Goal: Information Seeking & Learning: Check status

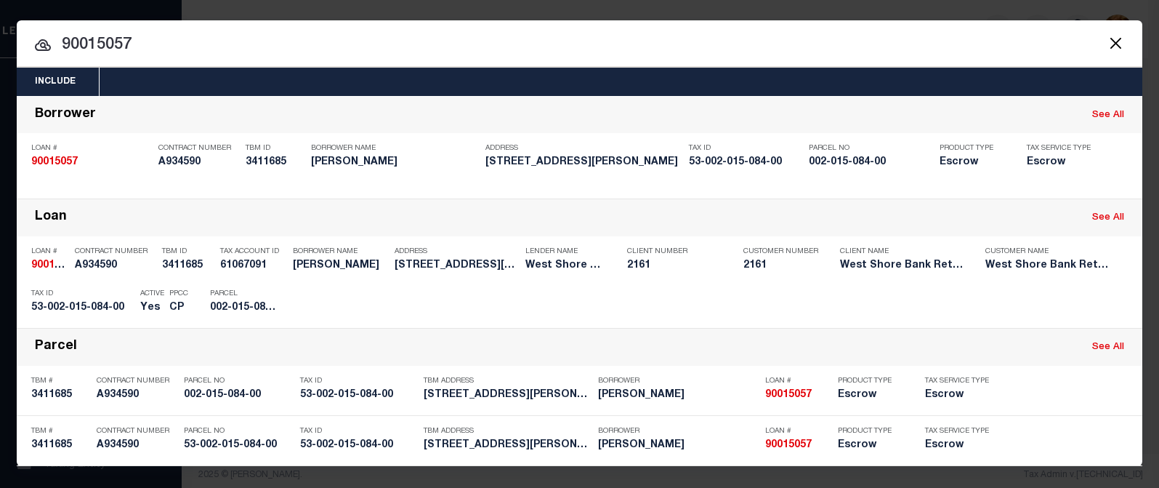
click at [148, 47] on input "90015057" at bounding box center [580, 45] width 1126 height 25
click at [185, 36] on input "90015057" at bounding box center [580, 45] width 1126 height 25
drag, startPoint x: 86, startPoint y: 48, endPoint x: 153, endPoint y: 45, distance: 67.7
click at [153, 45] on input "90015057" at bounding box center [580, 45] width 1126 height 25
click at [89, 41] on input "90008887" at bounding box center [580, 45] width 1126 height 25
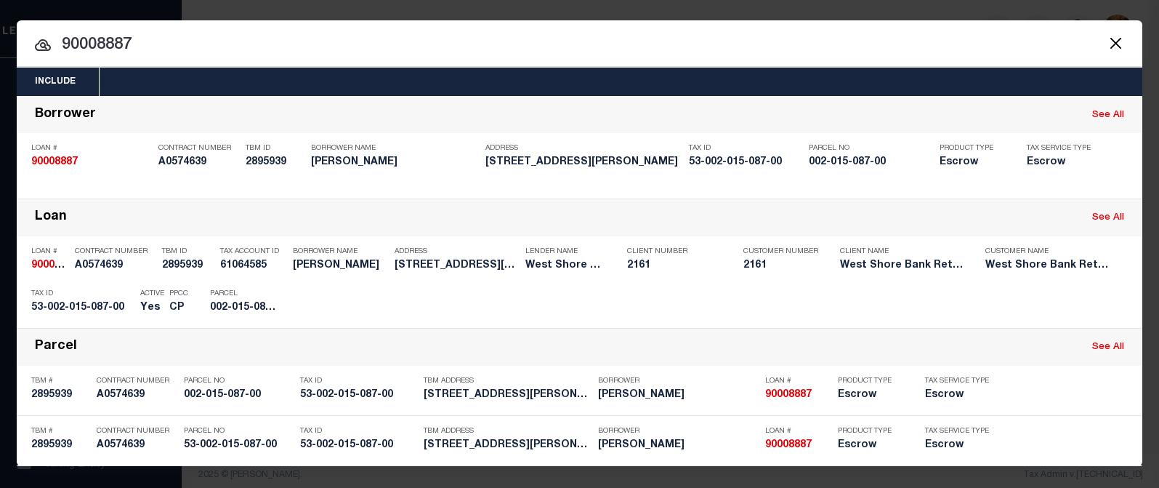
drag, startPoint x: 87, startPoint y: 47, endPoint x: 156, endPoint y: 47, distance: 69.1
click at [156, 47] on input "90008887" at bounding box center [580, 45] width 1126 height 25
drag, startPoint x: 85, startPoint y: 47, endPoint x: 138, endPoint y: 50, distance: 53.2
click at [139, 49] on input "90010962" at bounding box center [580, 45] width 1126 height 25
drag, startPoint x: 142, startPoint y: 44, endPoint x: 95, endPoint y: 42, distance: 46.6
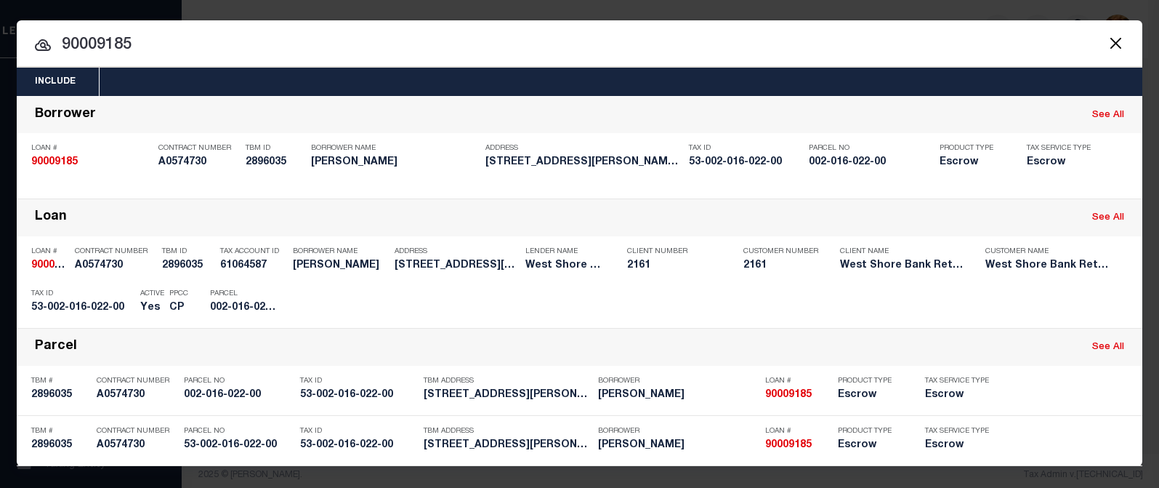
click at [95, 42] on input "90009185" at bounding box center [580, 45] width 1126 height 25
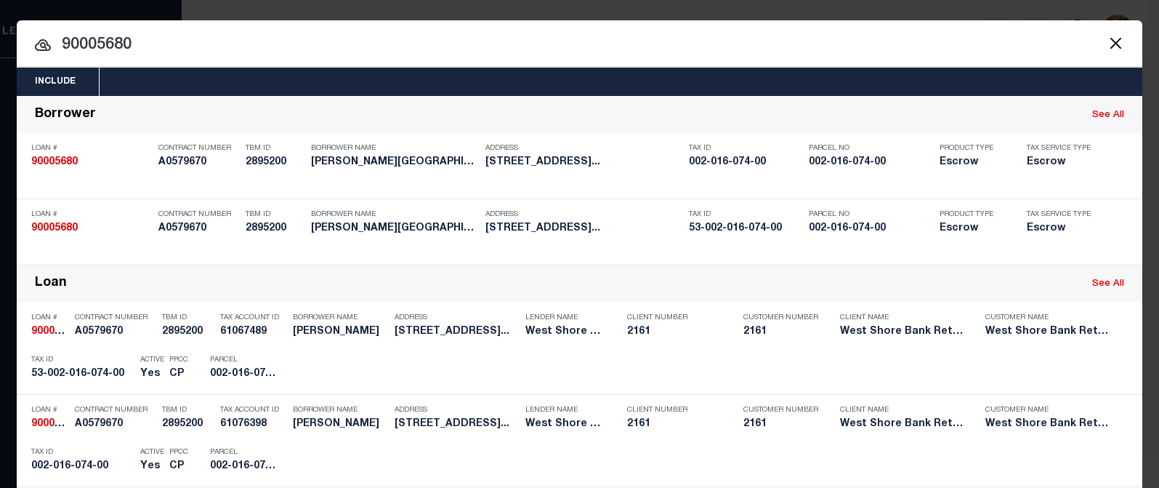
drag, startPoint x: 57, startPoint y: 45, endPoint x: 147, endPoint y: 44, distance: 89.4
click at [147, 44] on input "90005680" at bounding box center [580, 45] width 1126 height 25
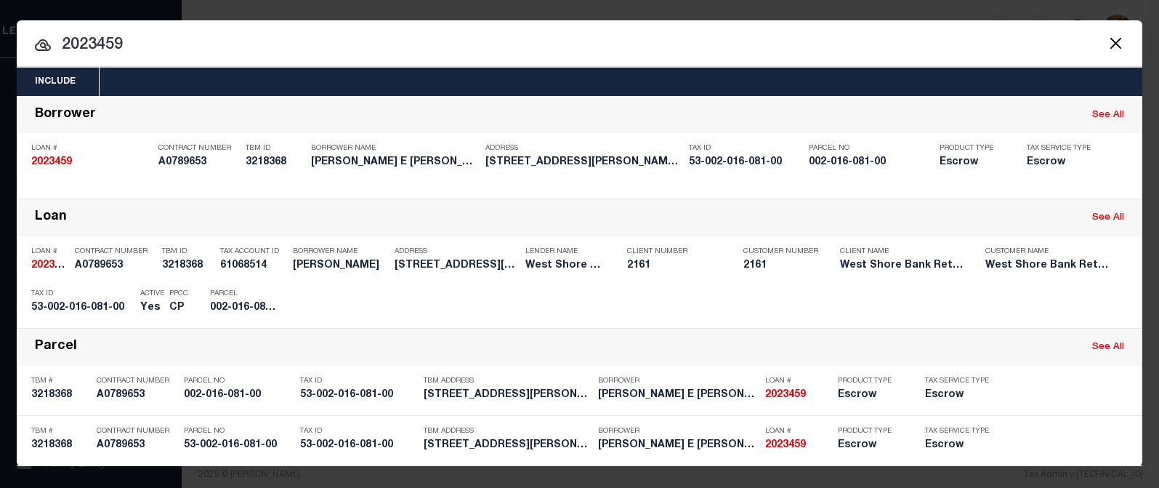
click at [94, 47] on input "2023459" at bounding box center [580, 45] width 1126 height 25
drag, startPoint x: 132, startPoint y: 41, endPoint x: 49, endPoint y: 42, distance: 82.9
click at [49, 42] on input "2023459" at bounding box center [580, 45] width 1126 height 25
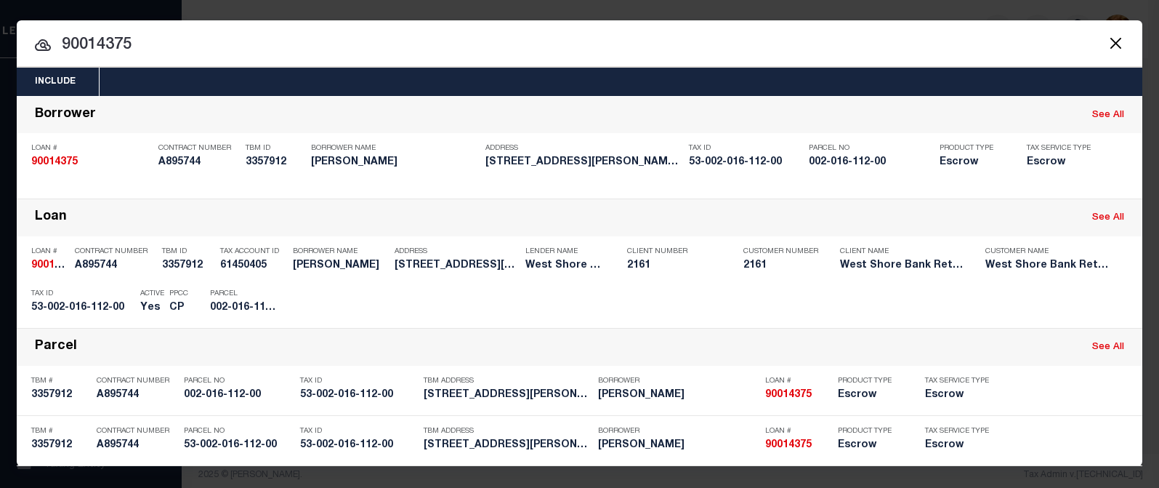
click at [794, 2] on div "Include Loans TBM Customers Borrowers Payments (Lender Non-Disb) Payments (Lend…" at bounding box center [579, 244] width 1159 height 488
click at [1063, 7] on div "Include Loans TBM Customers Borrowers Payments (Lender Non-Disb) Payments (Lend…" at bounding box center [579, 244] width 1159 height 488
drag, startPoint x: 92, startPoint y: 48, endPoint x: 137, endPoint y: 48, distance: 44.3
click at [137, 48] on input "90014375" at bounding box center [580, 45] width 1126 height 25
click at [167, 42] on input "90012744" at bounding box center [580, 45] width 1126 height 25
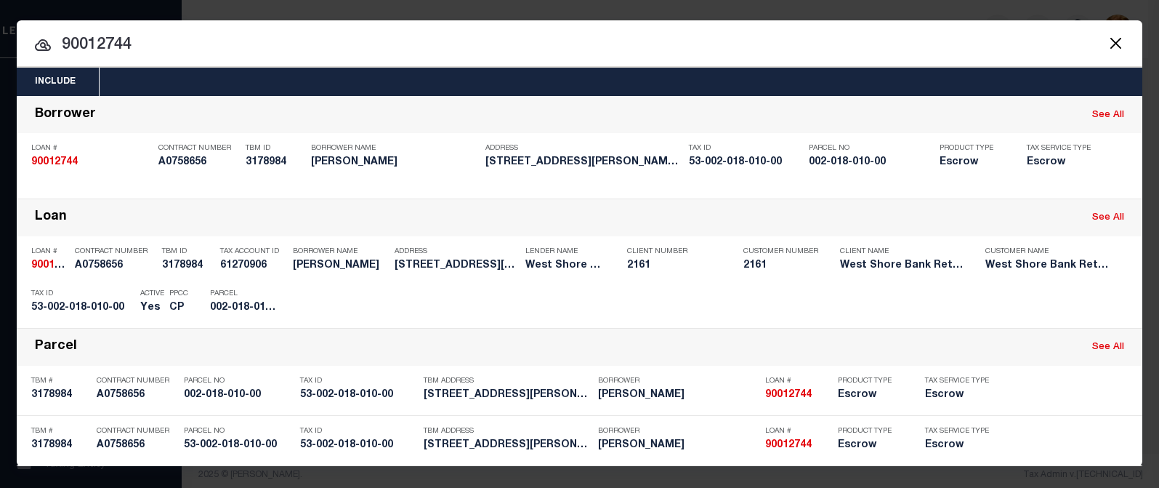
drag, startPoint x: 86, startPoint y: 46, endPoint x: 157, endPoint y: 48, distance: 71.3
click at [157, 48] on input "90012744" at bounding box center [580, 45] width 1126 height 25
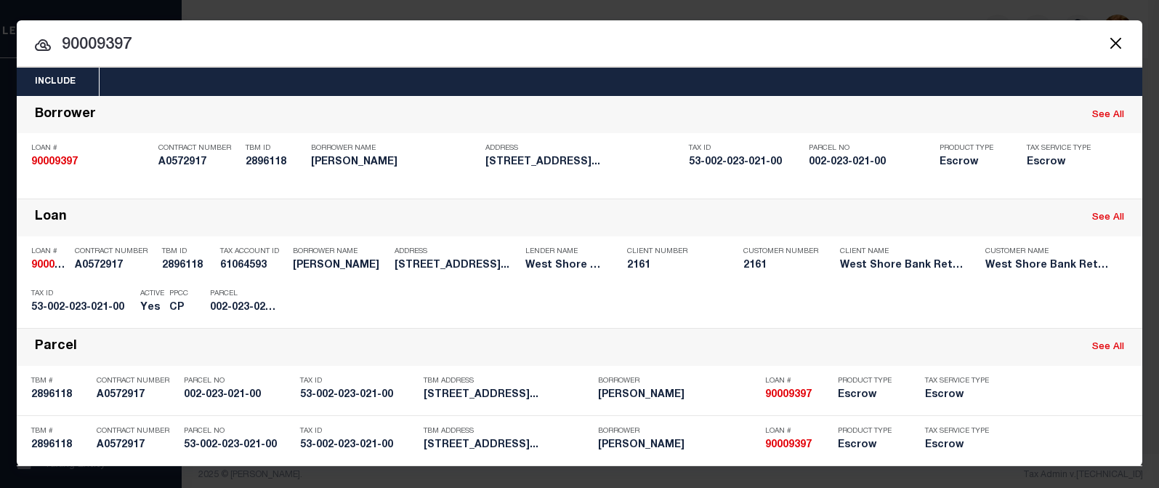
click at [600, 41] on input "90009397" at bounding box center [580, 45] width 1126 height 25
click at [132, 33] on input "90009397" at bounding box center [580, 45] width 1126 height 25
drag, startPoint x: 84, startPoint y: 47, endPoint x: 190, endPoint y: 47, distance: 106.9
click at [190, 47] on input "90009397" at bounding box center [580, 45] width 1126 height 25
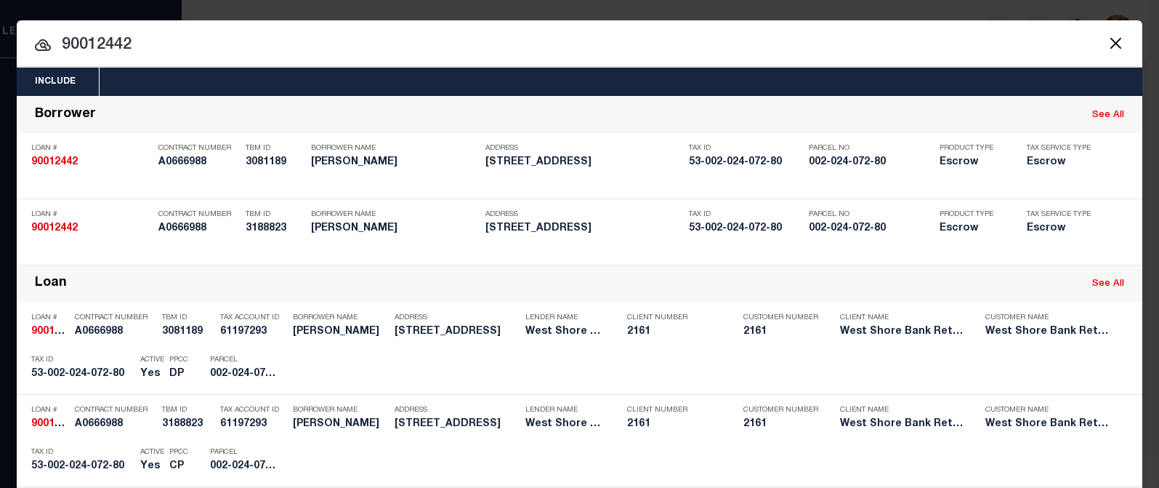
click at [750, 31] on div at bounding box center [580, 43] width 1126 height 47
click at [113, 49] on input "90012442" at bounding box center [580, 45] width 1126 height 25
drag, startPoint x: 93, startPoint y: 43, endPoint x: 153, endPoint y: 37, distance: 60.6
click at [153, 37] on input "90012442" at bounding box center [580, 45] width 1126 height 25
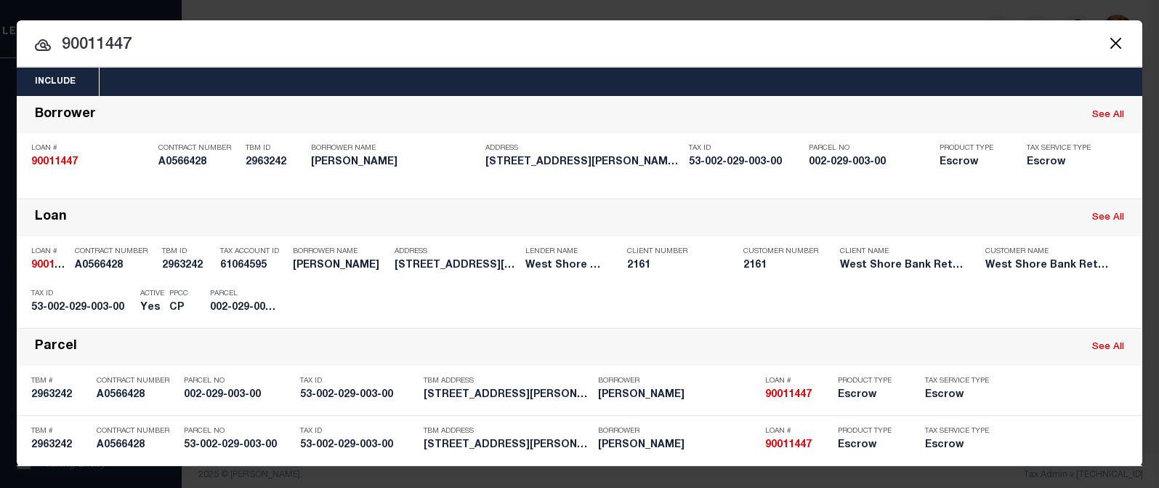
drag, startPoint x: 86, startPoint y: 42, endPoint x: 169, endPoint y: 52, distance: 84.2
click at [169, 52] on input "90011447" at bounding box center [580, 45] width 1126 height 25
click at [84, 43] on input "90005876" at bounding box center [580, 45] width 1126 height 25
drag, startPoint x: 85, startPoint y: 43, endPoint x: 145, endPoint y: 41, distance: 60.4
click at [145, 41] on input "90005876" at bounding box center [580, 45] width 1126 height 25
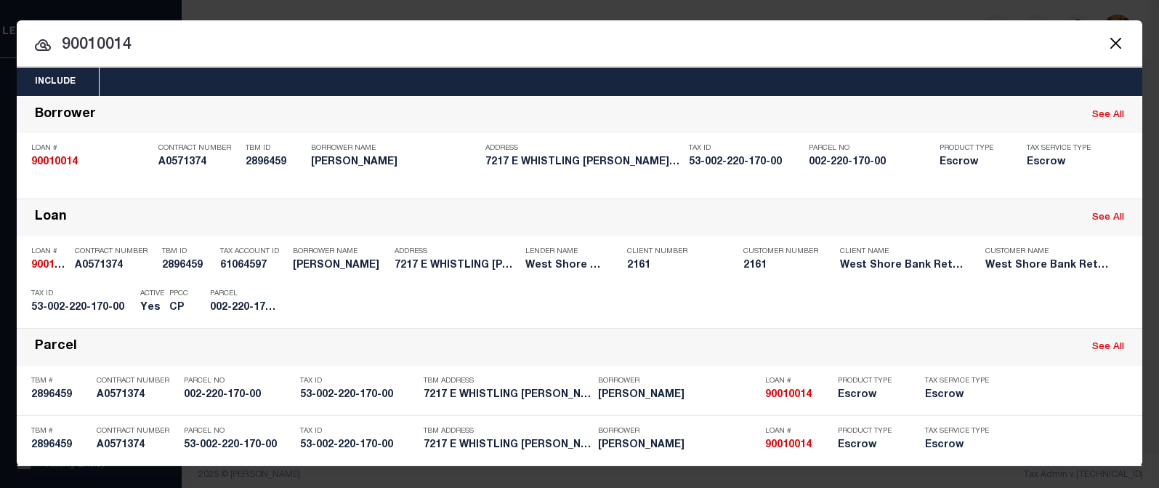
click at [94, 47] on input "90010014" at bounding box center [580, 45] width 1126 height 25
drag, startPoint x: 83, startPoint y: 44, endPoint x: 150, endPoint y: 36, distance: 68.0
click at [148, 49] on input "90010014" at bounding box center [580, 45] width 1126 height 25
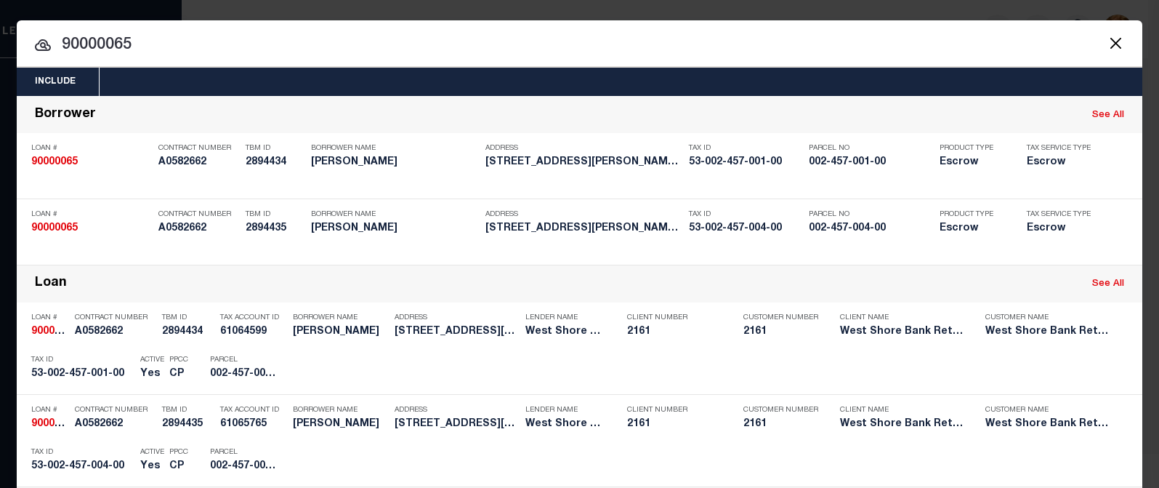
click at [126, 52] on input "90000065" at bounding box center [580, 45] width 1126 height 25
drag, startPoint x: 95, startPoint y: 43, endPoint x: 135, endPoint y: 42, distance: 40.0
click at [135, 42] on input "90000065" at bounding box center [580, 45] width 1126 height 25
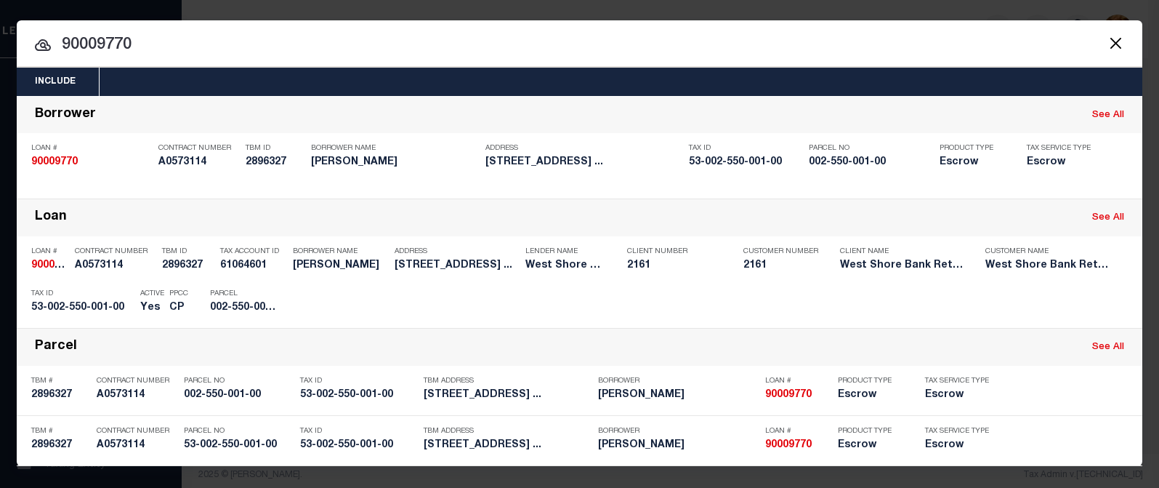
click at [228, 44] on input "90009770" at bounding box center [580, 45] width 1126 height 25
click at [124, 44] on input "90009770" at bounding box center [580, 45] width 1126 height 25
drag, startPoint x: 94, startPoint y: 45, endPoint x: 141, endPoint y: 44, distance: 46.5
click at [142, 44] on input "90009770" at bounding box center [580, 45] width 1126 height 25
drag, startPoint x: 85, startPoint y: 43, endPoint x: 136, endPoint y: 46, distance: 51.0
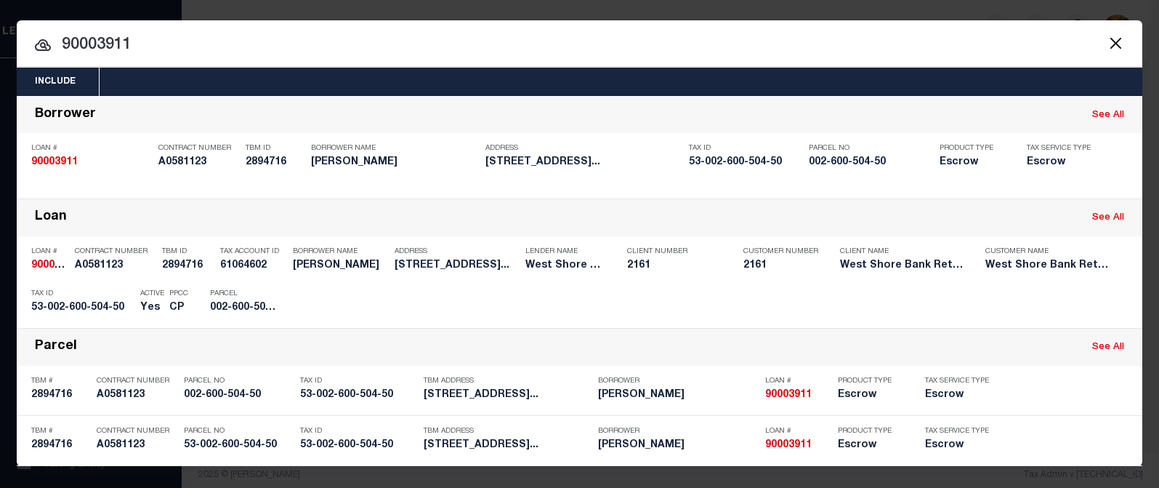
click at [136, 46] on input "90003911" at bounding box center [580, 45] width 1126 height 25
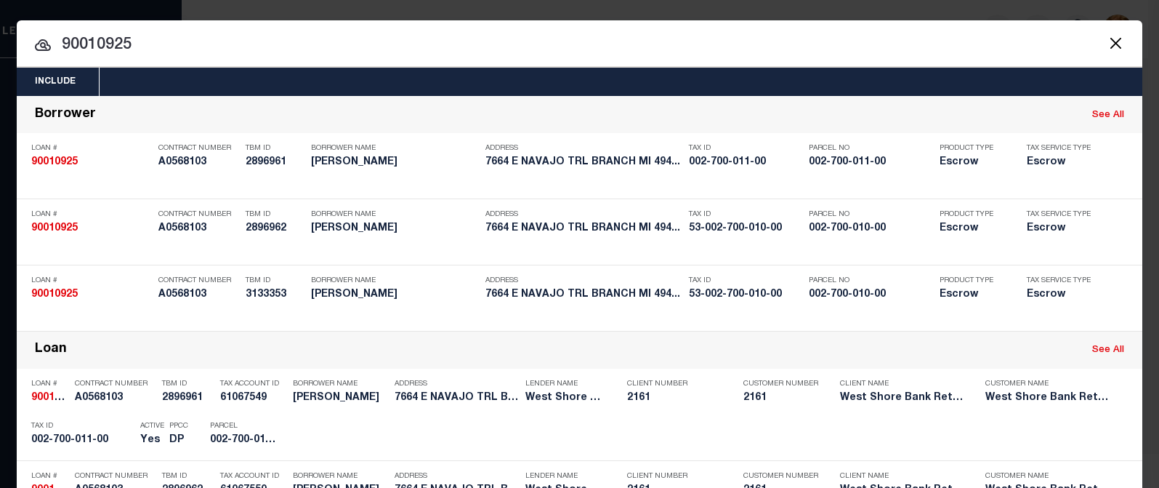
click at [116, 41] on input "90010925" at bounding box center [580, 45] width 1126 height 25
drag, startPoint x: 85, startPoint y: 42, endPoint x: 141, endPoint y: 46, distance: 56.1
click at [139, 45] on input "90010925" at bounding box center [580, 45] width 1126 height 25
drag, startPoint x: 83, startPoint y: 46, endPoint x: 155, endPoint y: 43, distance: 72.0
click at [157, 43] on input "90005260" at bounding box center [580, 45] width 1126 height 25
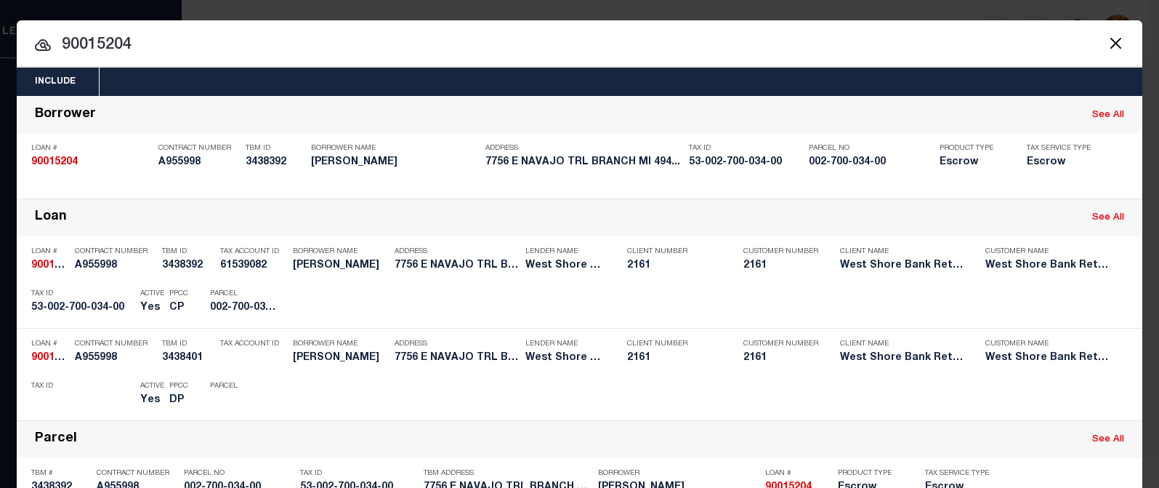
click at [149, 46] on input "90015204" at bounding box center [580, 45] width 1126 height 25
drag, startPoint x: 87, startPoint y: 47, endPoint x: 173, endPoint y: 58, distance: 87.3
click at [171, 57] on input "90015204" at bounding box center [580, 45] width 1126 height 25
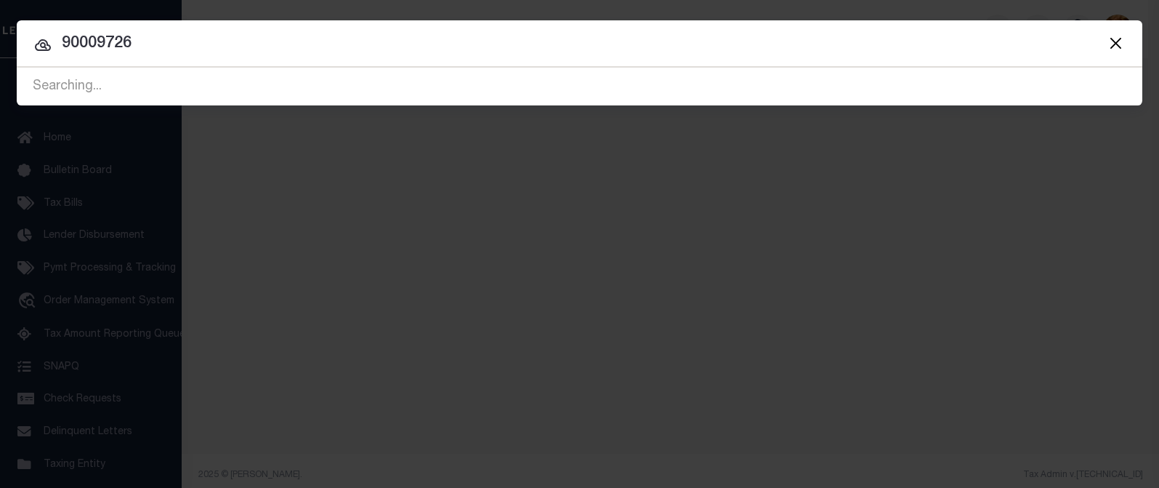
type input "90009726"
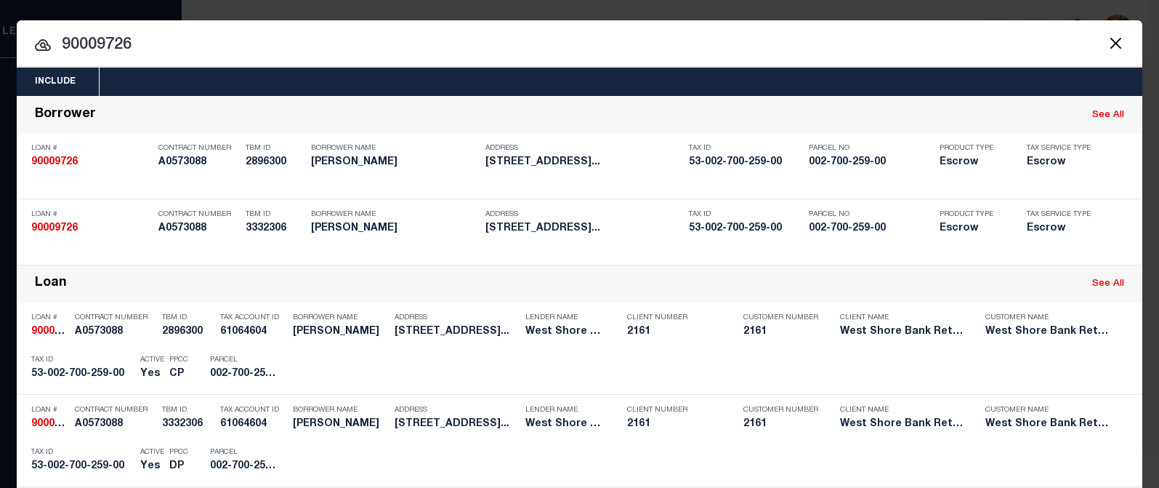
click at [807, 4] on div "Include Loans TBM Customers Borrowers Payments (Lender Non-Disb) Payments (Lend…" at bounding box center [579, 244] width 1159 height 488
click at [1112, 39] on button "Close" at bounding box center [1115, 42] width 19 height 19
